Goal: Information Seeking & Learning: Find specific fact

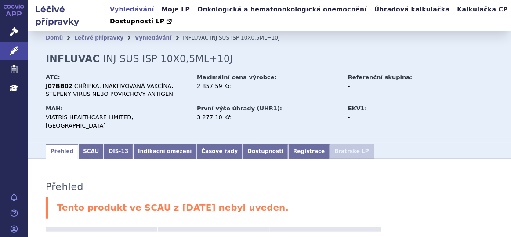
scroll to position [50, 0]
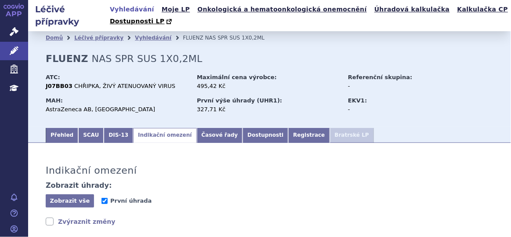
click at [17, 29] on icon at bounding box center [14, 31] width 9 height 9
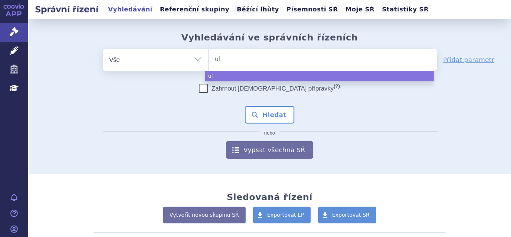
select select
type input "ult"
type input "ulto"
type input "ultom"
type input "ultomi"
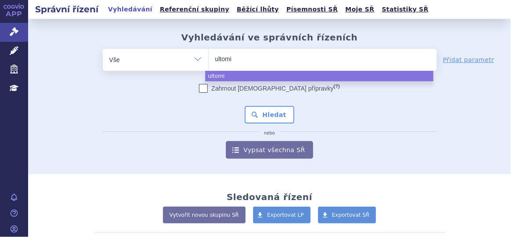
type input "ultomir"
type input "ultomiri"
type input "ultomiris"
select select "ultomiris"
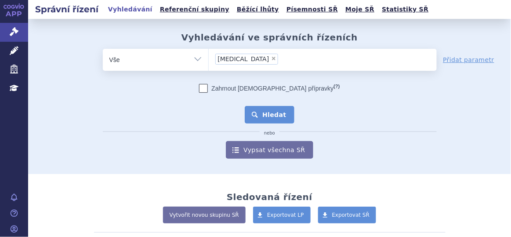
click at [262, 116] on button "Hledat" at bounding box center [270, 115] width 50 height 18
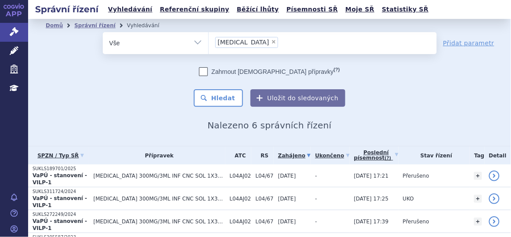
scroll to position [59, 0]
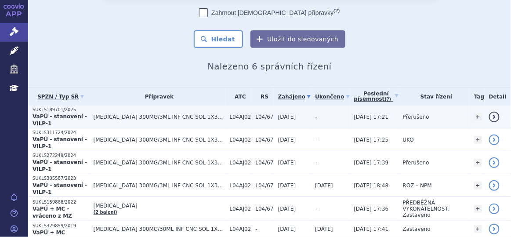
click at [156, 116] on td "ULTOMIRIS 300MG/3ML INF CNC SOL 1X3ML" at bounding box center [157, 116] width 136 height 23
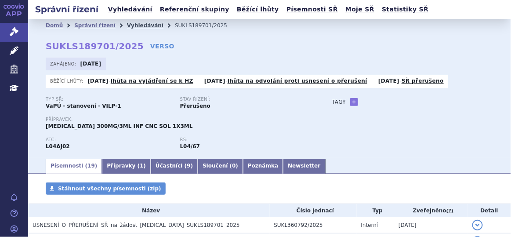
click at [140, 25] on link "Vyhledávání" at bounding box center [145, 25] width 36 height 6
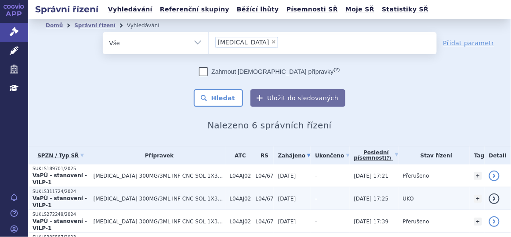
scroll to position [65, 0]
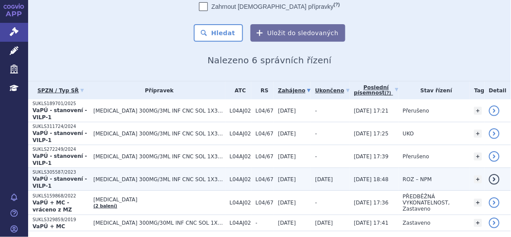
click at [278, 176] on span "[DATE]" at bounding box center [287, 179] width 18 height 6
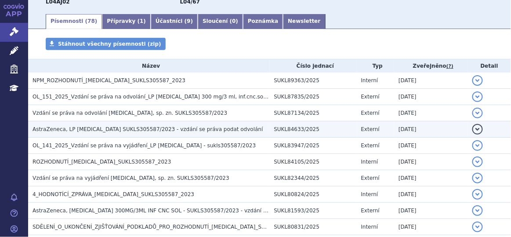
scroll to position [139, 0]
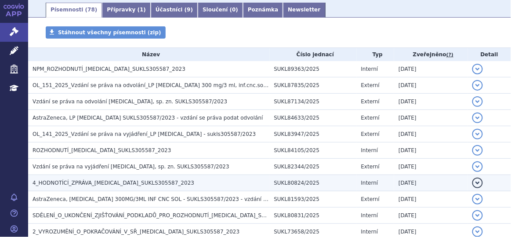
click at [124, 182] on span "4_HODNOTÍCÍ_ZPRÁVA_[MEDICAL_DATA]_SUKLS305587_2023" at bounding box center [114, 183] width 162 height 6
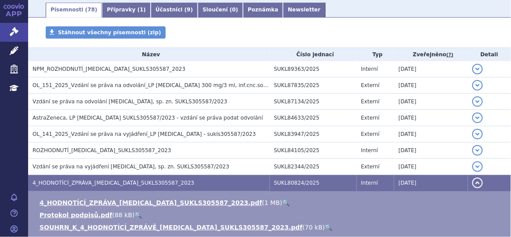
click at [282, 201] on link "🔍" at bounding box center [285, 202] width 7 height 7
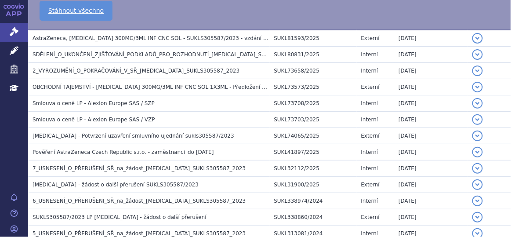
scroll to position [380, 0]
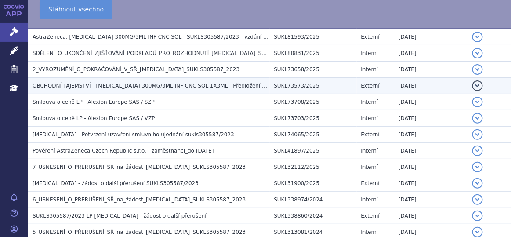
click at [95, 83] on span "OBCHODNÍ TAJEMSTVÍ - ULTOMIRIS 300MG/3ML INF CNC SOL 1X3ML - Předložení nových …" at bounding box center [338, 86] width 611 height 6
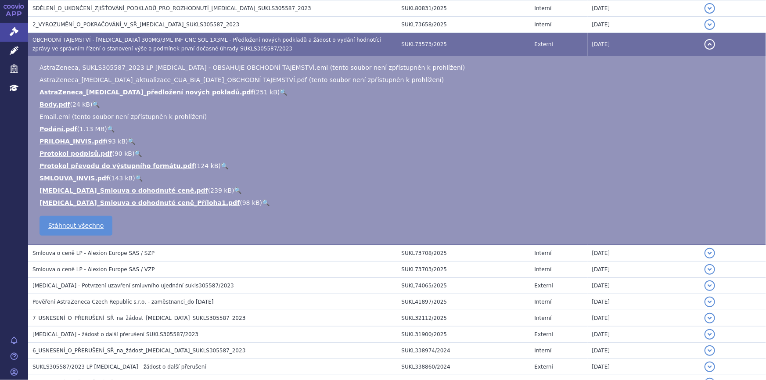
scroll to position [348, 0]
